Goal: Navigation & Orientation: Understand site structure

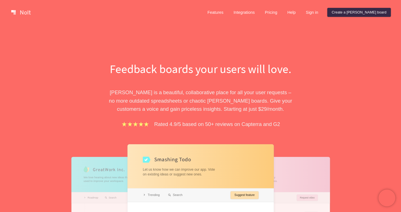
click at [175, 94] on p "[PERSON_NAME] is a beautiful, collaborative place for all your user requests – …" at bounding box center [201, 100] width 194 height 25
click at [174, 94] on p "[PERSON_NAME] is a beautiful, collaborative place for all your user requests – …" at bounding box center [201, 100] width 194 height 25
click at [228, 12] on link "Features" at bounding box center [215, 12] width 25 height 9
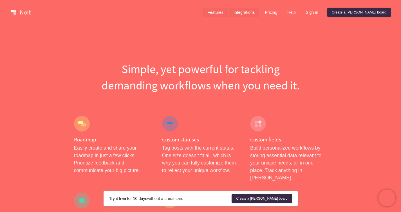
click at [259, 13] on link "Integrations" at bounding box center [244, 12] width 30 height 9
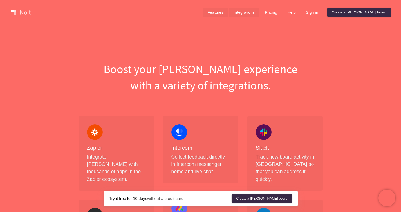
click at [228, 15] on link "Features" at bounding box center [215, 12] width 25 height 9
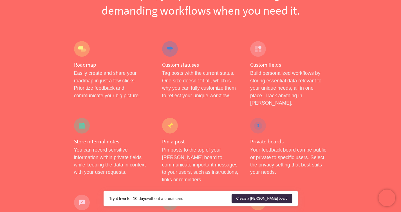
scroll to position [116, 0]
